Goal: Book appointment/travel/reservation

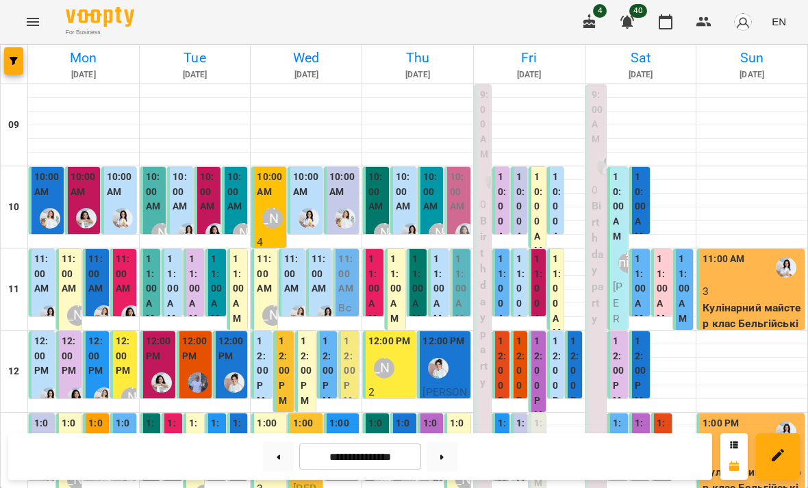
scroll to position [308, 0]
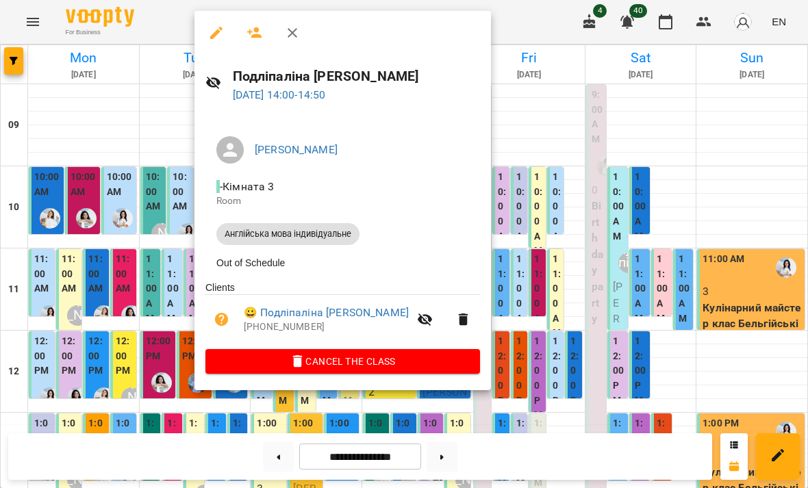
click at [148, 351] on div at bounding box center [404, 244] width 808 height 488
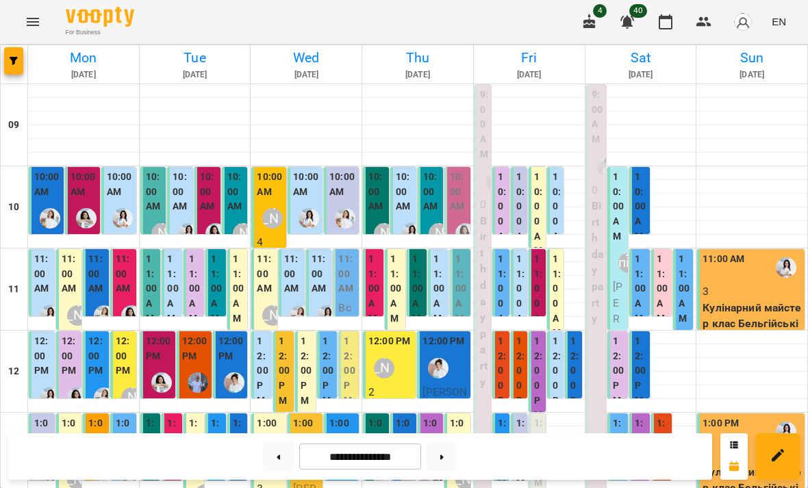
scroll to position [175, 0]
click at [232, 373] on img "Іванна" at bounding box center [234, 383] width 21 height 21
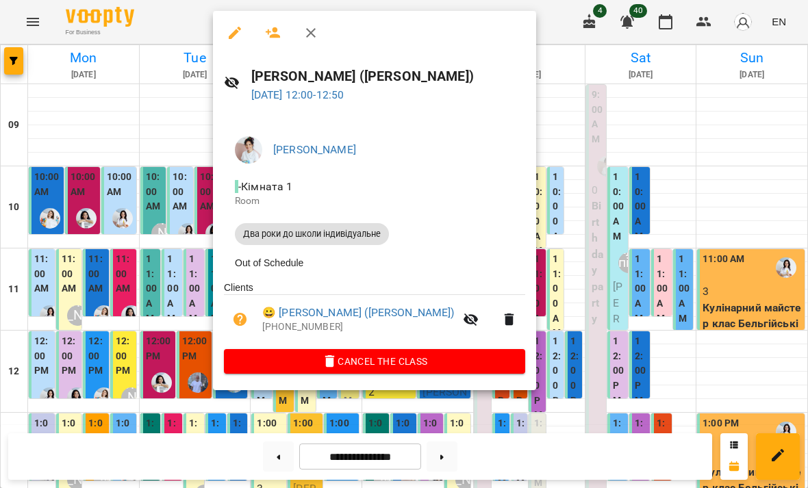
click at [136, 306] on div at bounding box center [404, 244] width 808 height 488
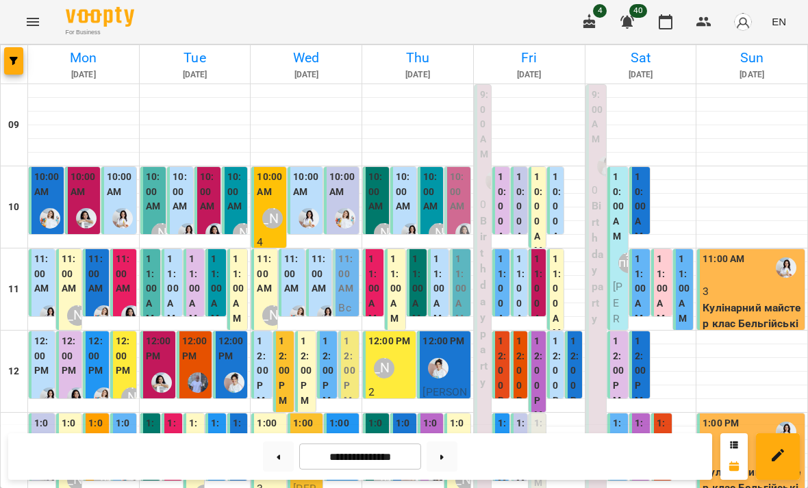
click at [157, 417] on label "1:00 PM" at bounding box center [152, 446] width 12 height 59
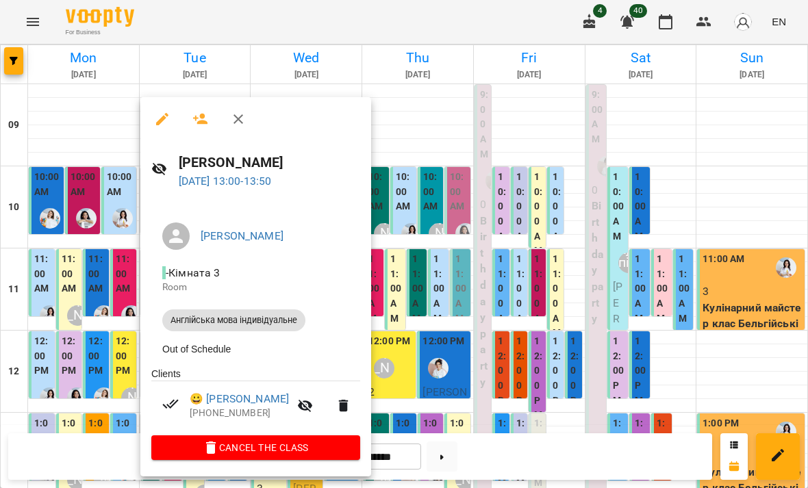
click at [77, 358] on div at bounding box center [404, 244] width 808 height 488
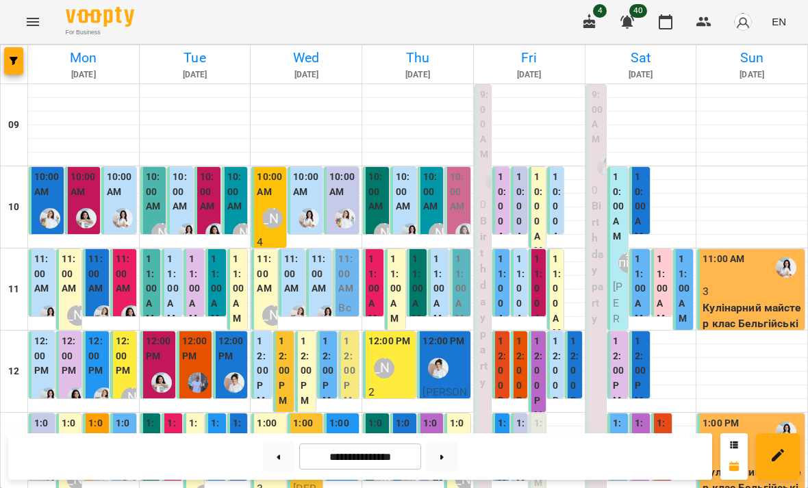
click at [178, 417] on label "1:00 PM" at bounding box center [173, 446] width 12 height 59
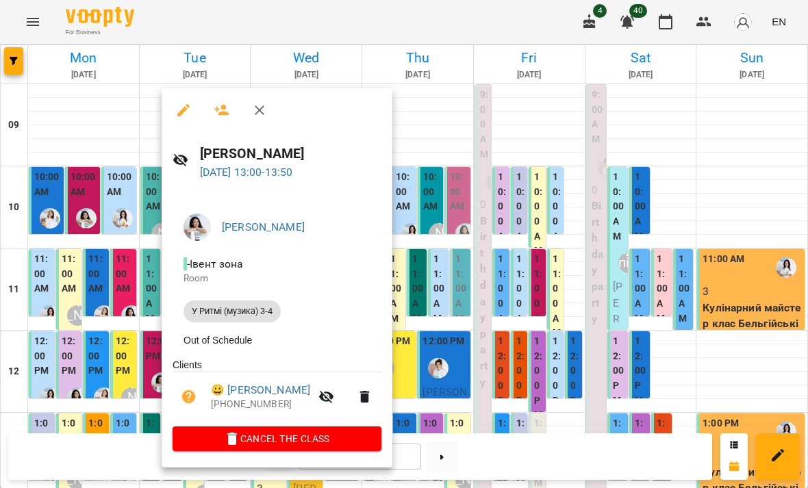
click at [128, 364] on div at bounding box center [404, 244] width 808 height 488
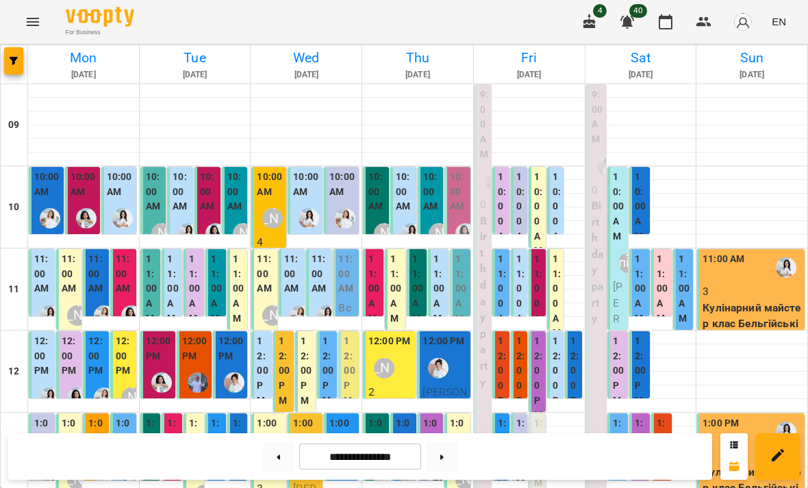
click at [221, 417] on label "1:00 PM" at bounding box center [217, 446] width 12 height 59
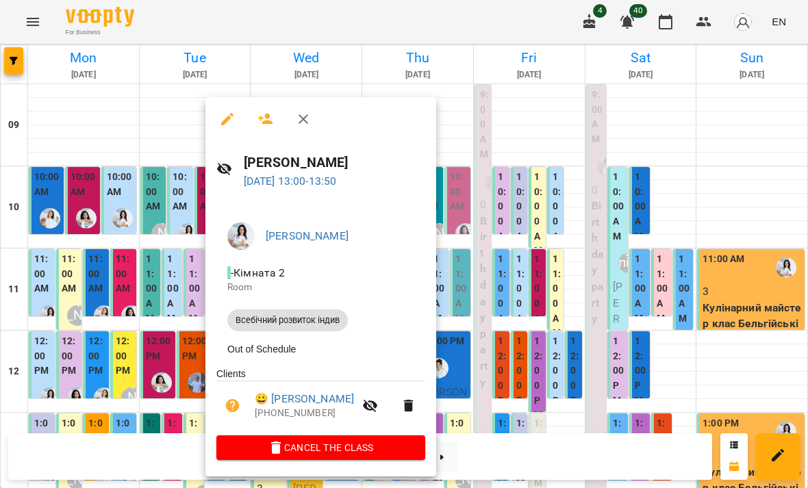
click at [127, 363] on div at bounding box center [404, 244] width 808 height 488
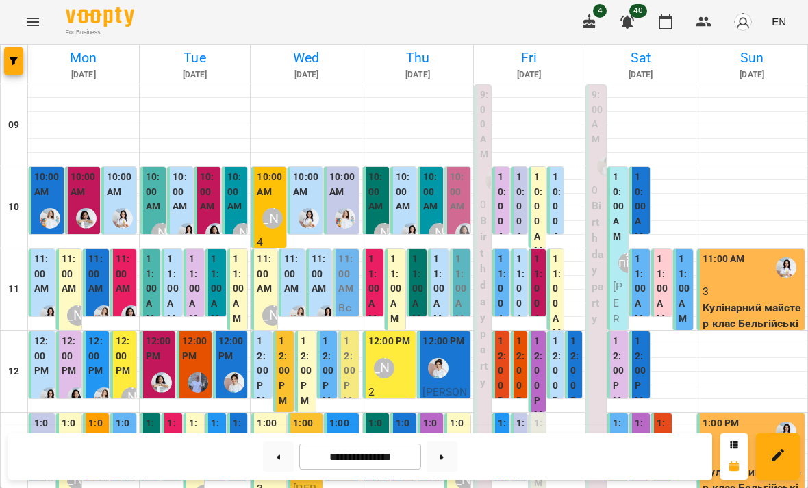
click at [241, 417] on label "1:00 PM" at bounding box center [239, 446] width 12 height 59
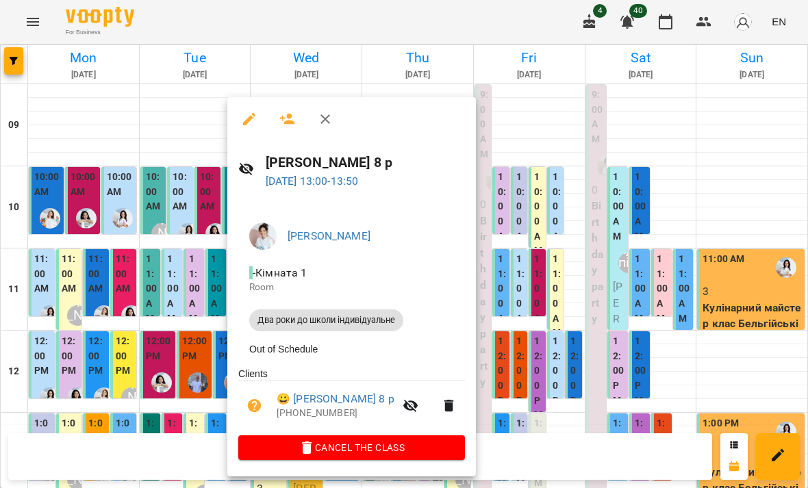
click at [134, 366] on div at bounding box center [404, 244] width 808 height 488
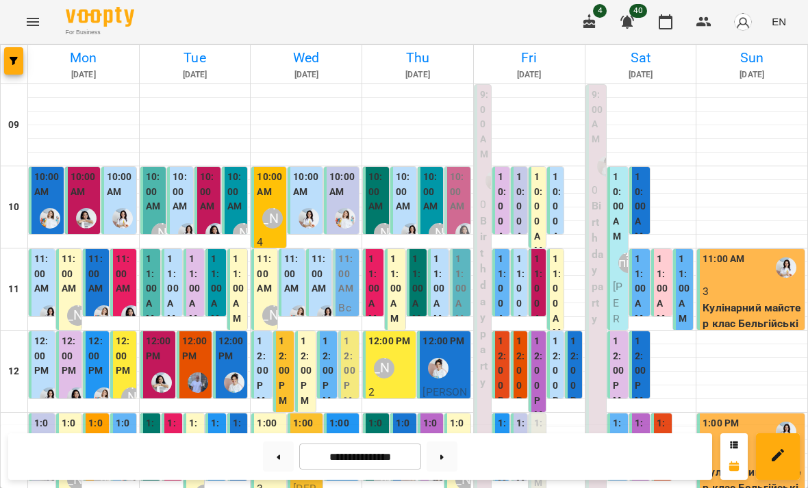
scroll to position [45, 0]
click at [156, 170] on label "10:00 AM" at bounding box center [155, 192] width 18 height 45
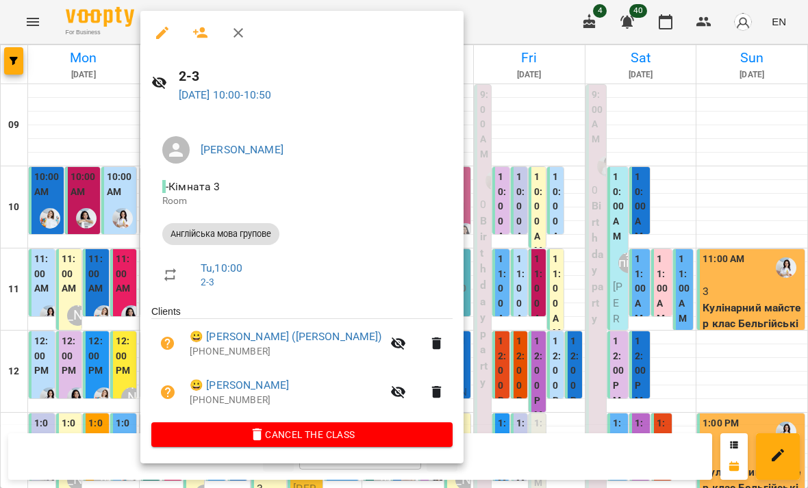
click at [458, 177] on div at bounding box center [404, 244] width 808 height 488
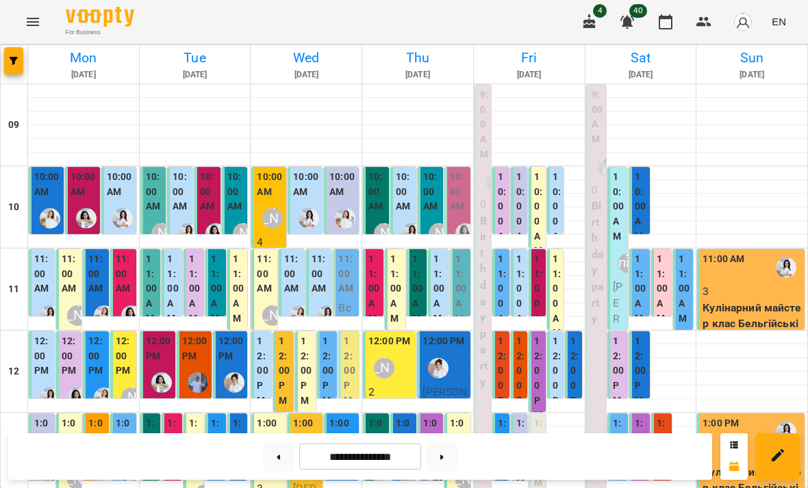
scroll to position [164, 0]
